Goal: Task Accomplishment & Management: Manage account settings

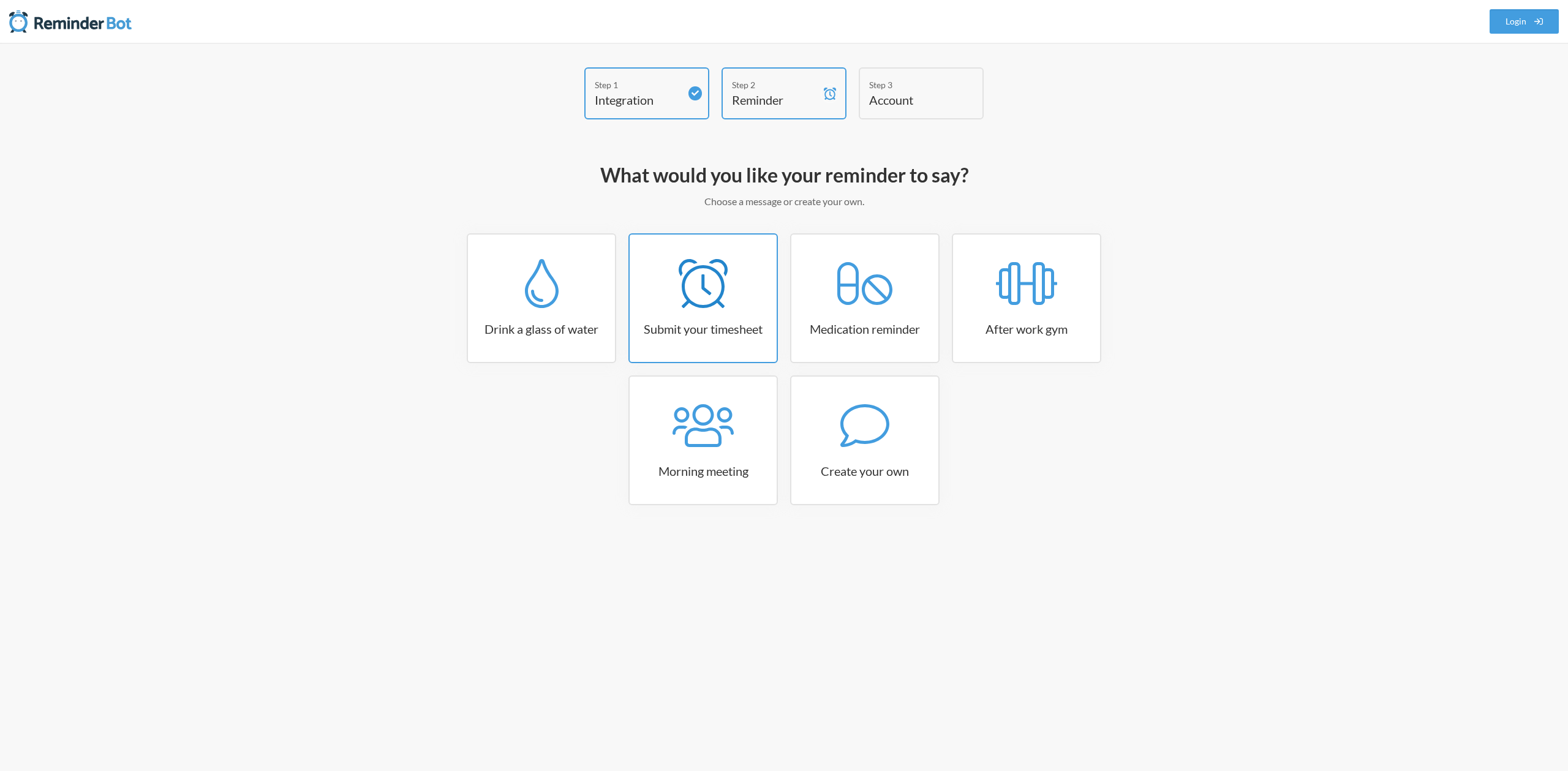
click at [735, 316] on link "Submit your timesheet" at bounding box center [703, 298] width 149 height 130
select select "15:30:00"
select select "true"
select select "16:30:00"
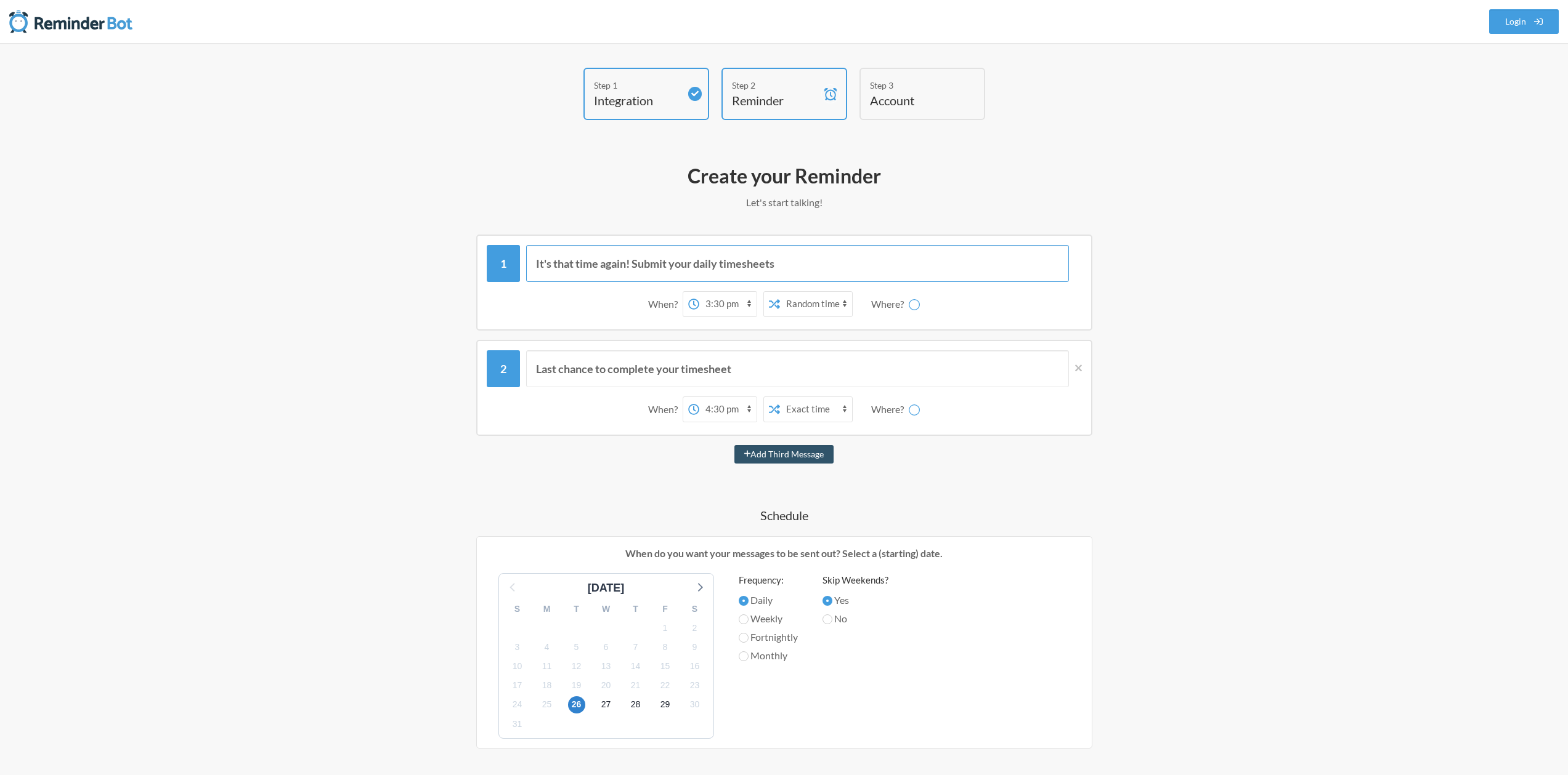
click at [791, 263] on input "It's that time again! Submit your daily timesheets" at bounding box center [797, 263] width 543 height 37
click at [701, 304] on select "12:00 am 12:15 am 12:30 am 12:45 am 1:00 am 1:15 am 1:30 am 1:45 am 2:00 am 2:1…" at bounding box center [679, 304] width 57 height 24
select select "16:00:00"
click at [651, 292] on select "12:00 am 12:15 am 12:30 am 12:45 am 1:00 am 1:15 am 1:30 am 1:45 am 2:00 am 2:1…" at bounding box center [679, 304] width 57 height 24
click at [912, 309] on select "sourcemeridianteam random rionegro-office office-group improvewise gotlicks-ale…" at bounding box center [921, 304] width 92 height 24
